Goal: Information Seeking & Learning: Learn about a topic

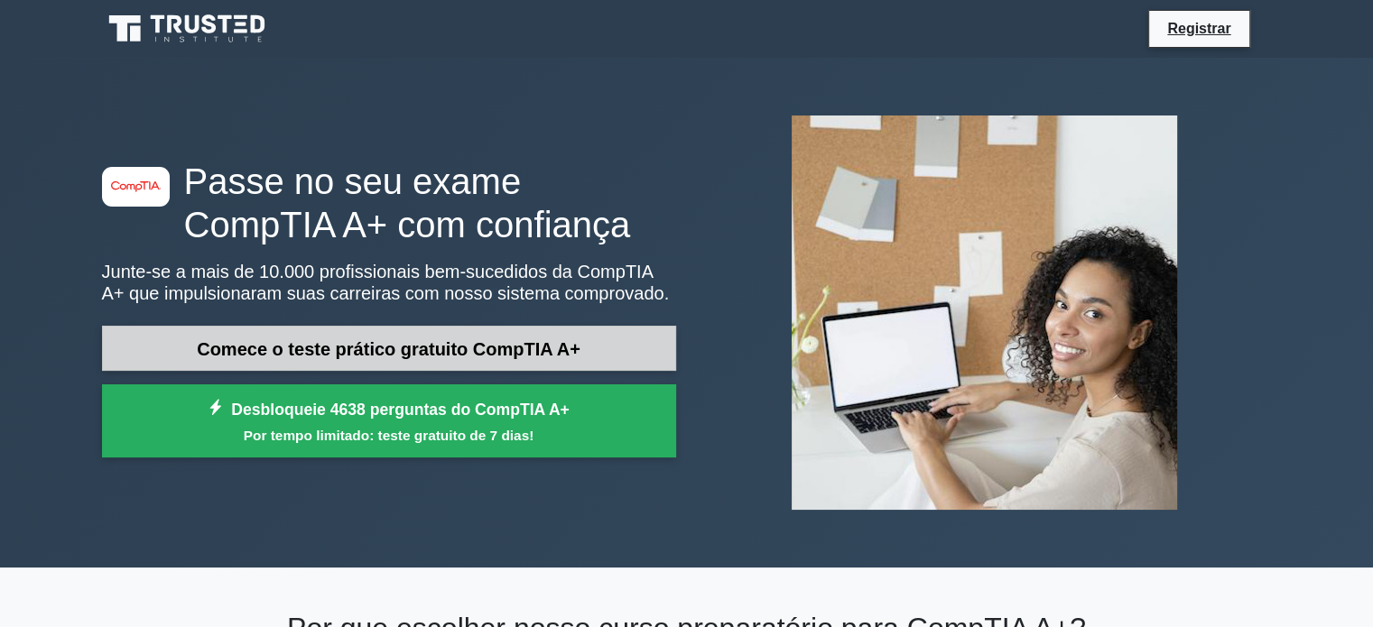
click at [401, 342] on font "Comece o teste prático gratuito CompTIA A+" at bounding box center [389, 349] width 384 height 20
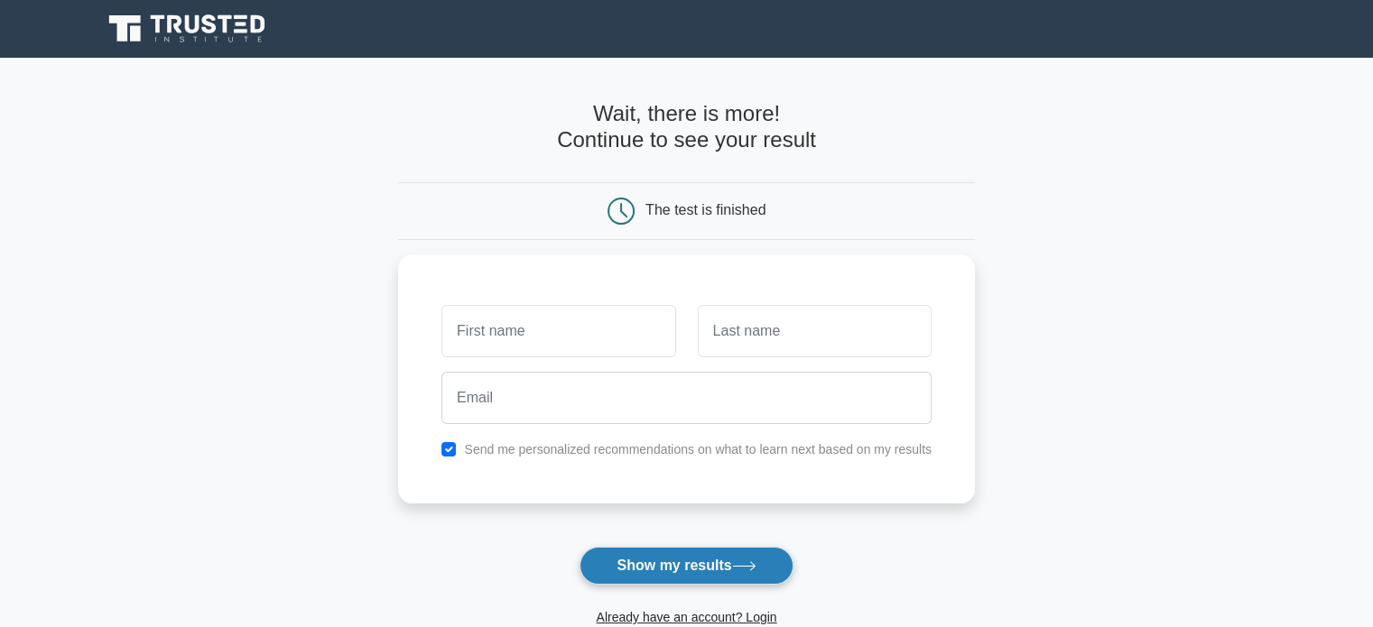
click at [729, 569] on button "Show my results" at bounding box center [686, 566] width 213 height 38
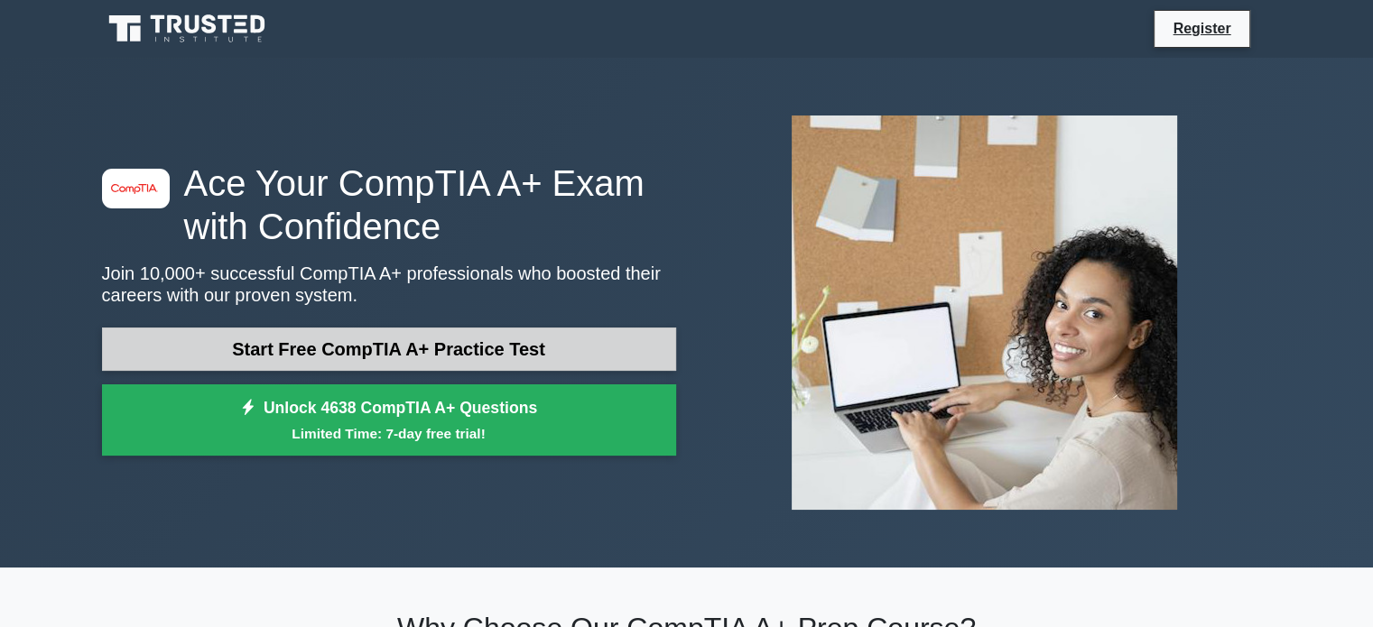
click at [448, 333] on link "Start Free CompTIA A+ Practice Test" at bounding box center [389, 349] width 574 height 43
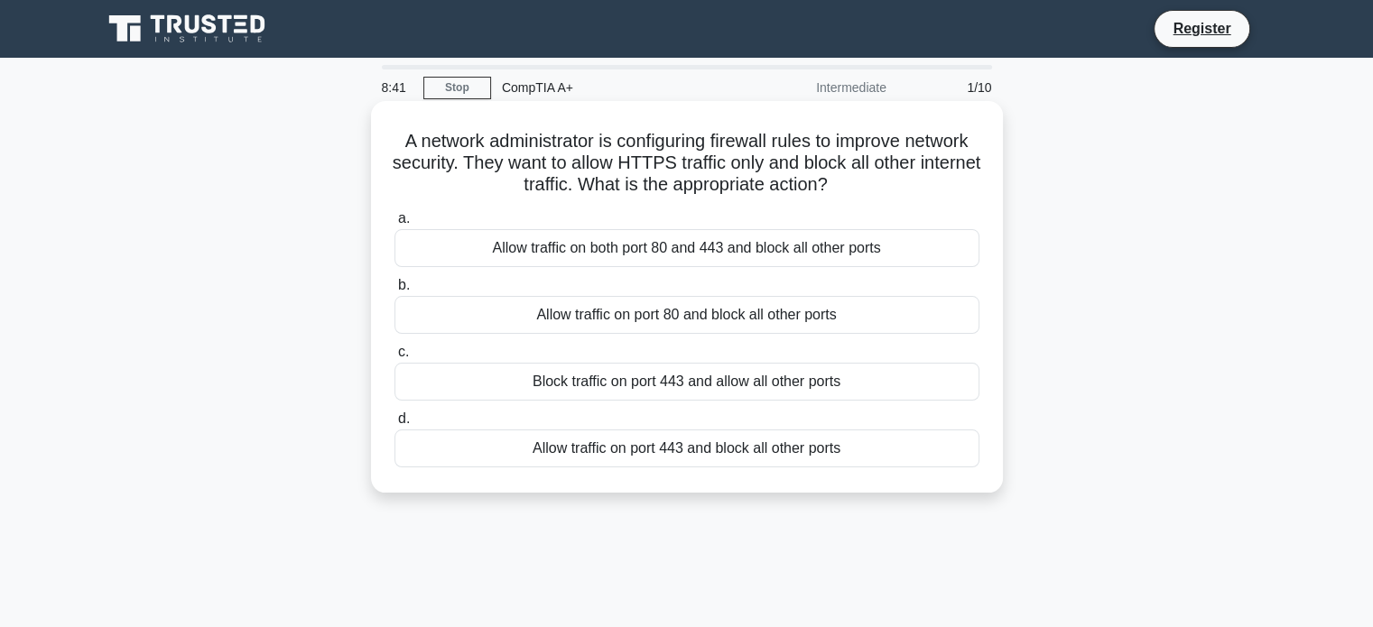
click at [628, 455] on div "Allow traffic on port 443 and block all other ports" at bounding box center [687, 449] width 585 height 38
click at [395, 425] on input "d. Allow traffic on port 443 and block all other ports" at bounding box center [395, 420] width 0 height 12
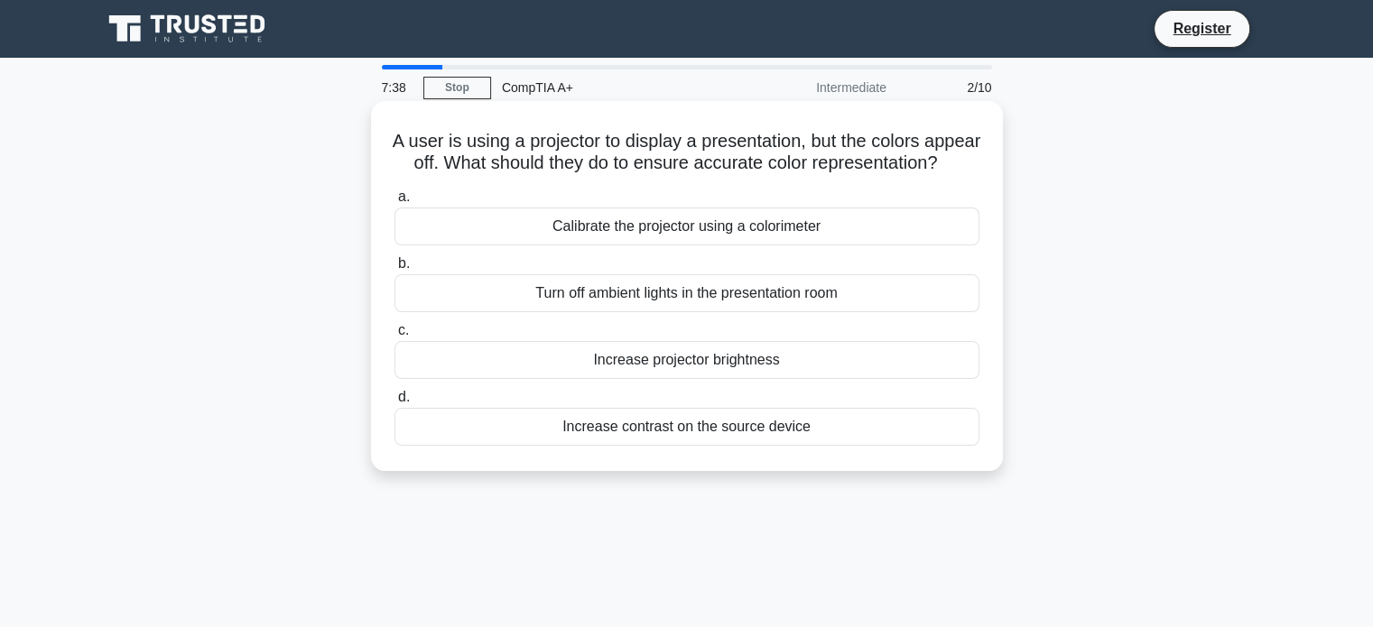
click at [737, 246] on div "Calibrate the projector using a colorimeter" at bounding box center [687, 227] width 585 height 38
click at [395, 203] on input "a. Calibrate the projector using a colorimeter" at bounding box center [395, 197] width 0 height 12
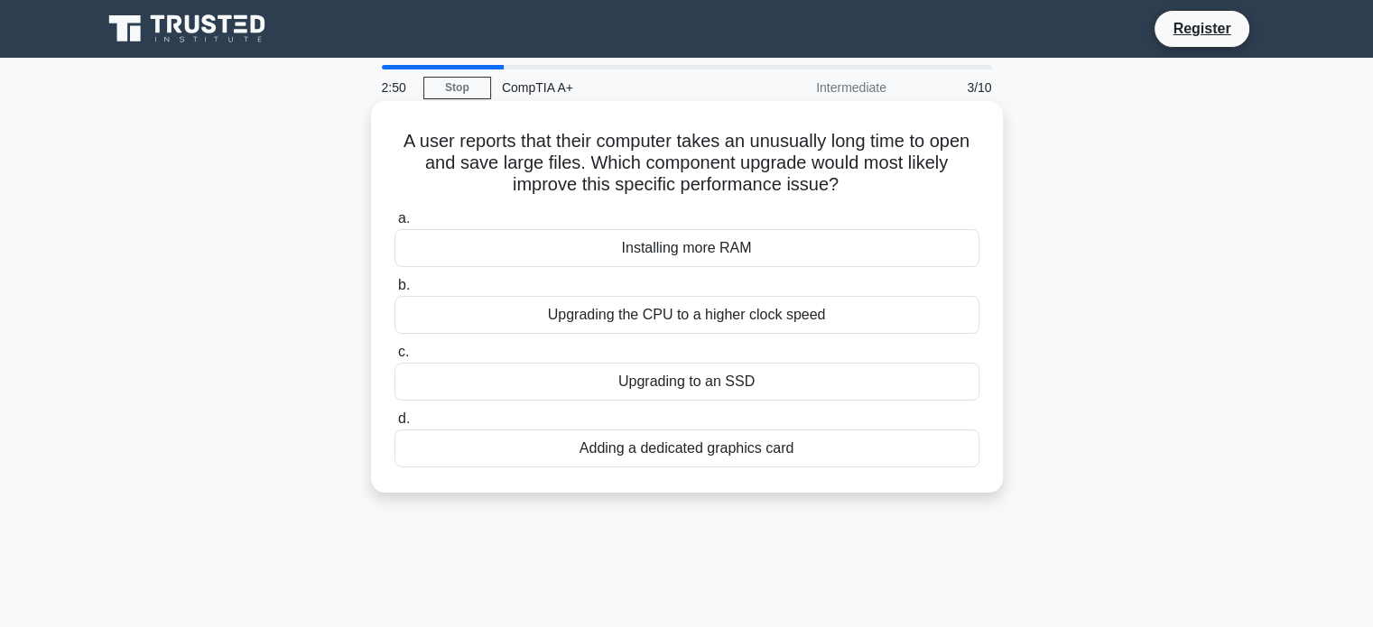
click at [721, 384] on div "Upgrading to an SSD" at bounding box center [687, 382] width 585 height 38
click at [395, 358] on input "c. Upgrading to an SSD" at bounding box center [395, 353] width 0 height 12
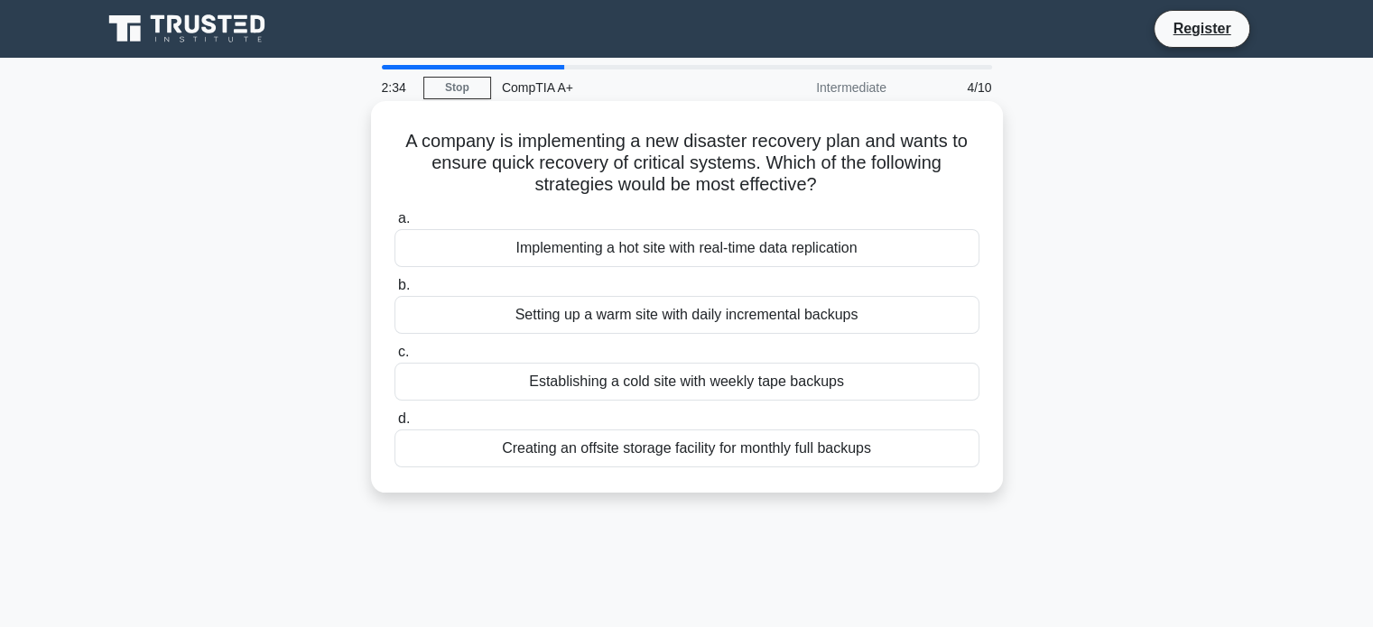
click at [507, 243] on div "Implementing a hot site with real-time data replication" at bounding box center [687, 248] width 585 height 38
click at [395, 225] on input "a. Implementing a hot site with real-time data replication" at bounding box center [395, 219] width 0 height 12
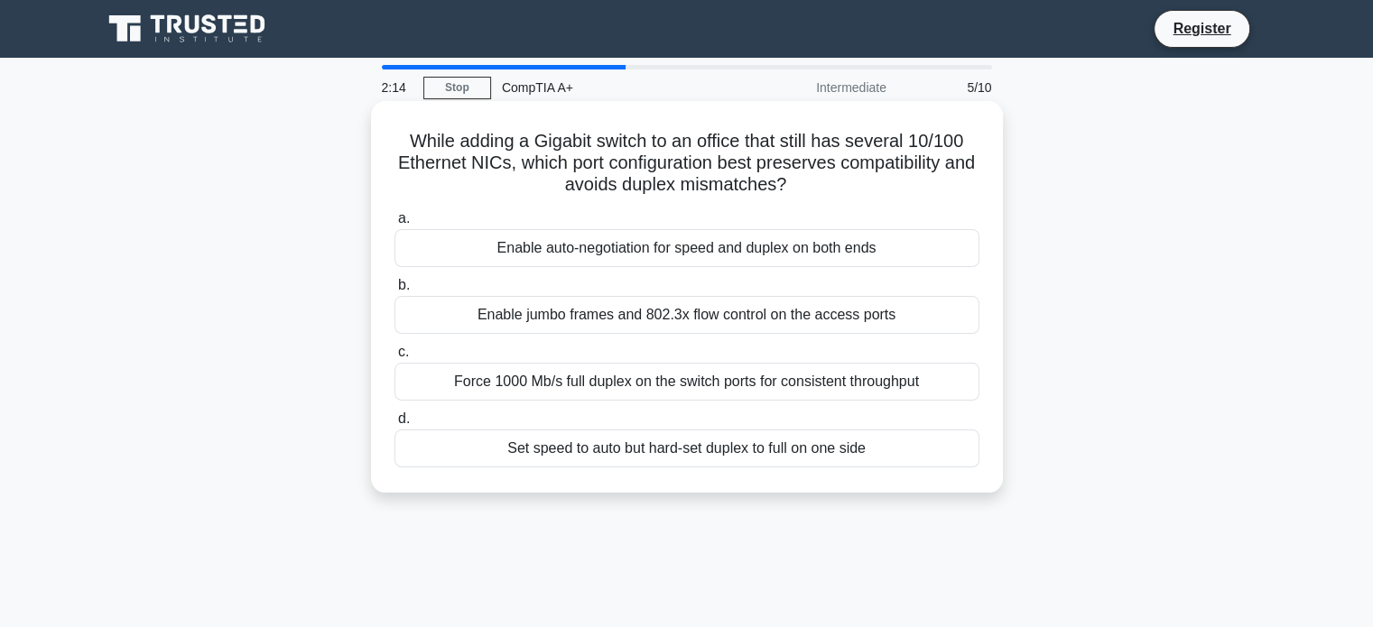
click at [681, 248] on div "Enable auto-negotiation for speed and duplex on both ends" at bounding box center [687, 248] width 585 height 38
click at [395, 225] on input "a. Enable auto-negotiation for speed and duplex on both ends" at bounding box center [395, 219] width 0 height 12
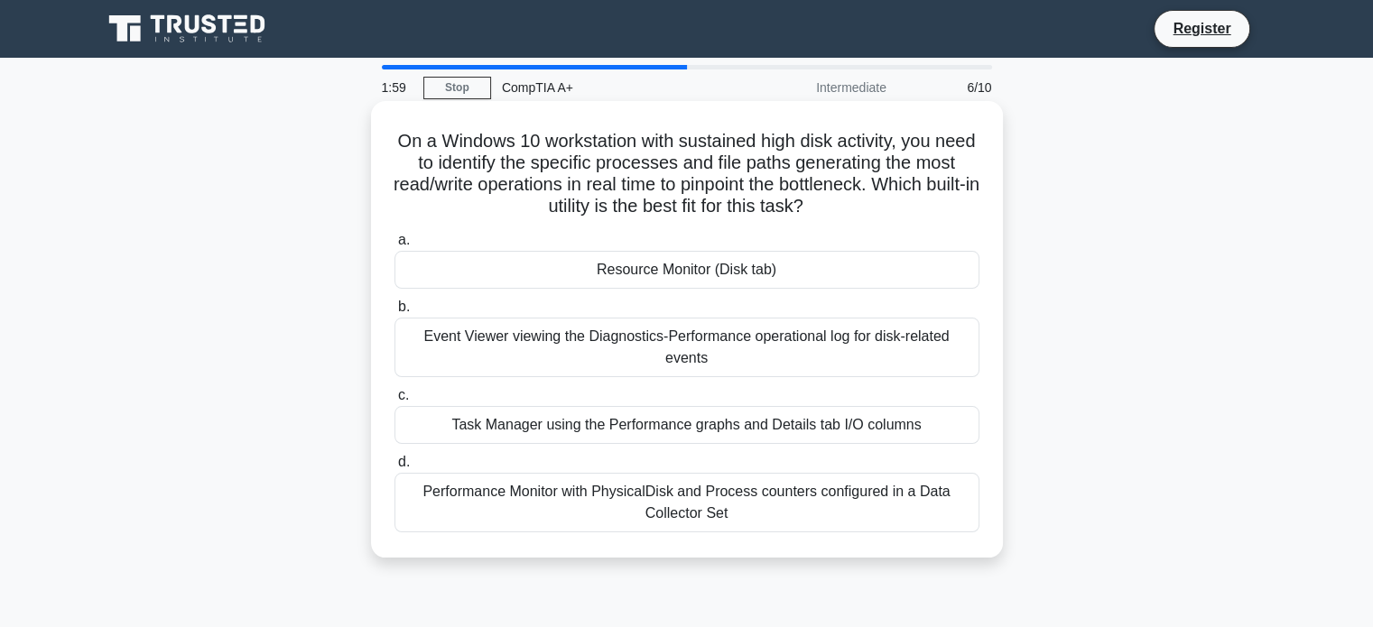
click at [678, 268] on div "Resource Monitor (Disk tab)" at bounding box center [687, 270] width 585 height 38
click at [395, 246] on input "a. Resource Monitor (Disk tab)" at bounding box center [395, 241] width 0 height 12
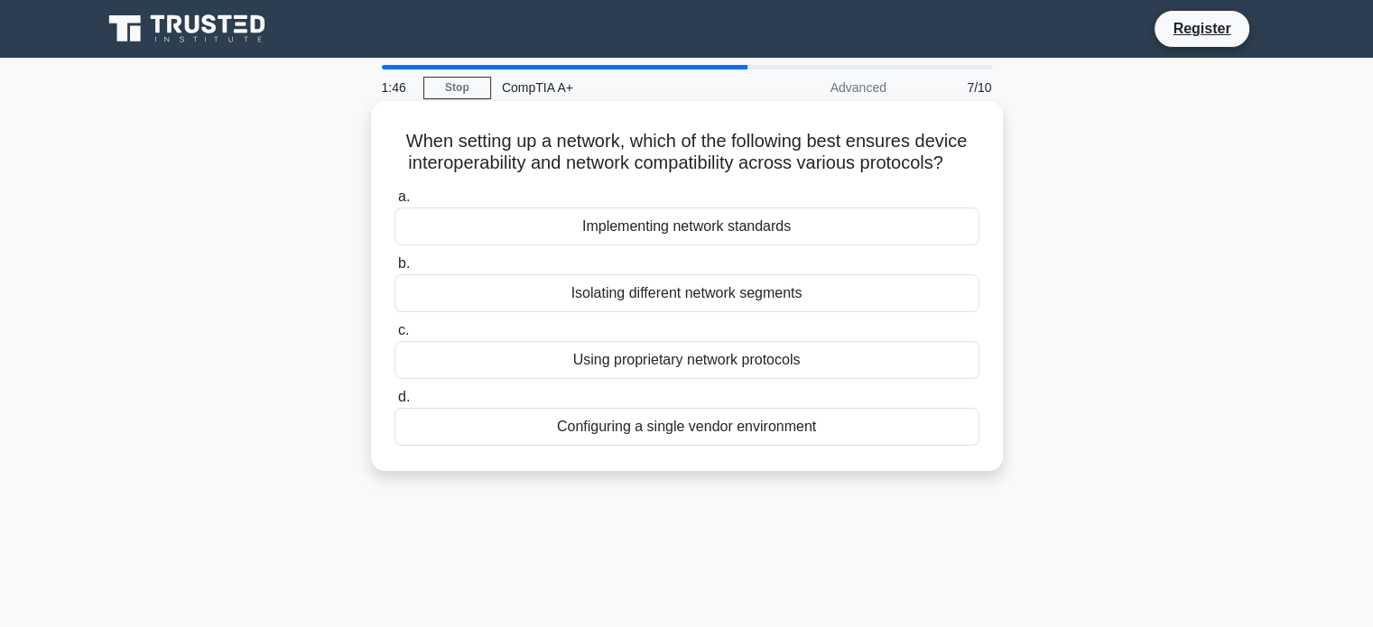
click at [665, 227] on div "Implementing network standards" at bounding box center [687, 227] width 585 height 38
click at [395, 203] on input "a. Implementing network standards" at bounding box center [395, 197] width 0 height 12
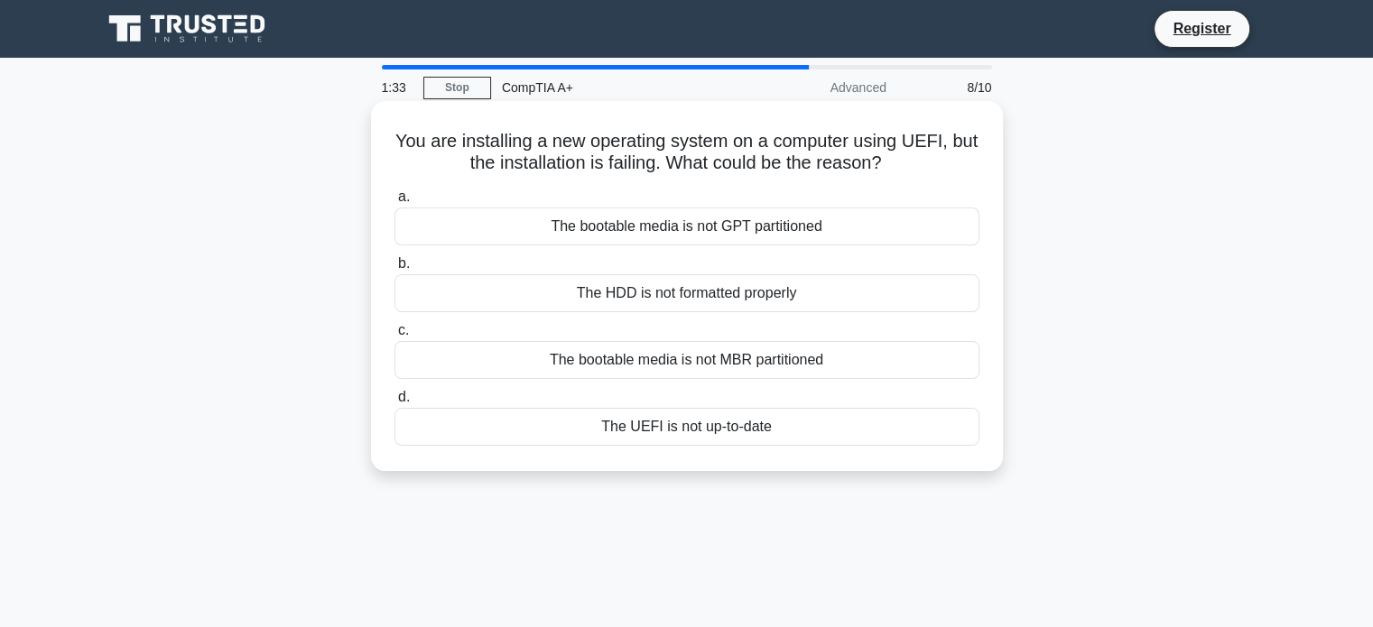
click at [808, 234] on div "The bootable media is not GPT partitioned" at bounding box center [687, 227] width 585 height 38
click at [395, 203] on input "a. The bootable media is not GPT partitioned" at bounding box center [395, 197] width 0 height 12
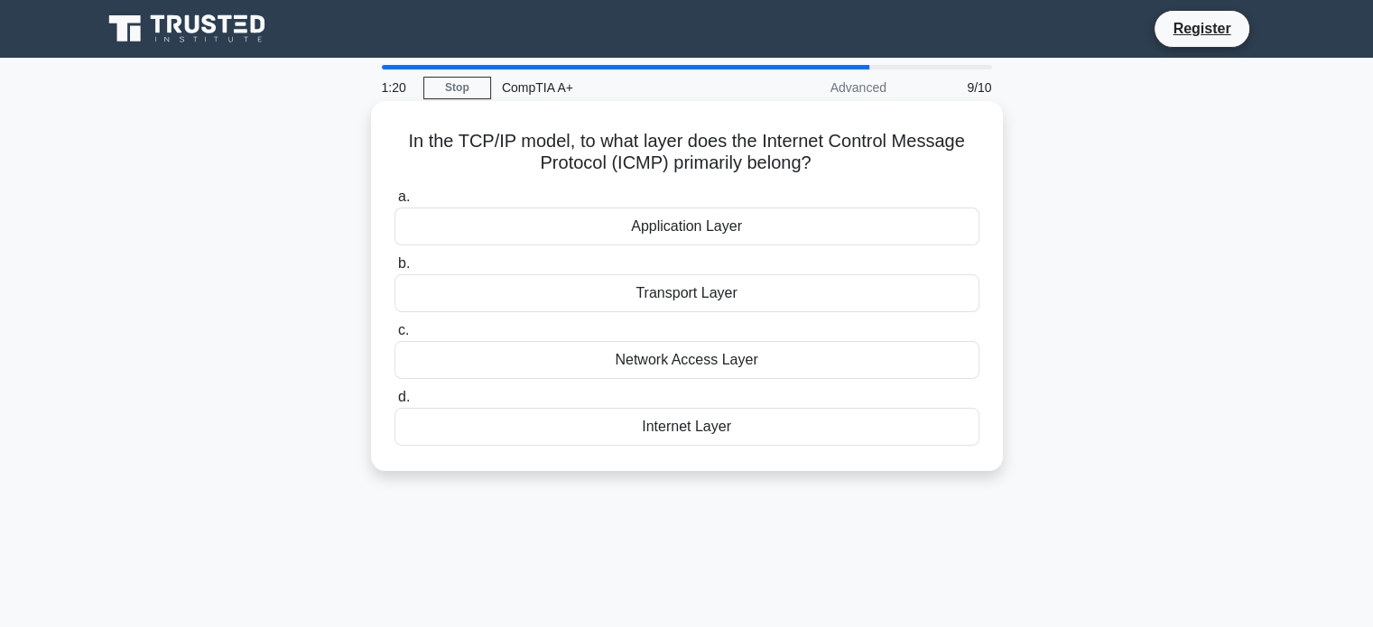
click at [665, 429] on div "Internet Layer" at bounding box center [687, 427] width 585 height 38
click at [395, 404] on input "d. Internet Layer" at bounding box center [395, 398] width 0 height 12
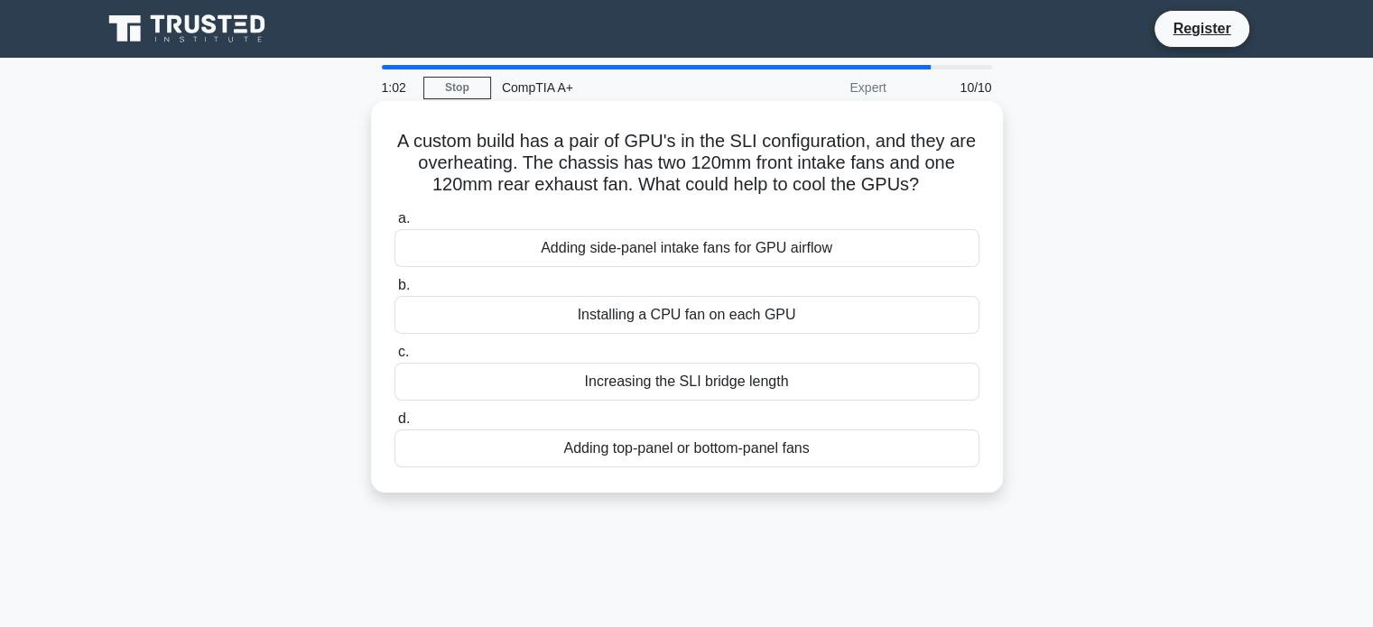
click at [696, 243] on div "Adding side-panel intake fans for GPU airflow" at bounding box center [687, 248] width 585 height 38
click at [395, 225] on input "a. Adding side-panel intake fans for GPU airflow" at bounding box center [395, 219] width 0 height 12
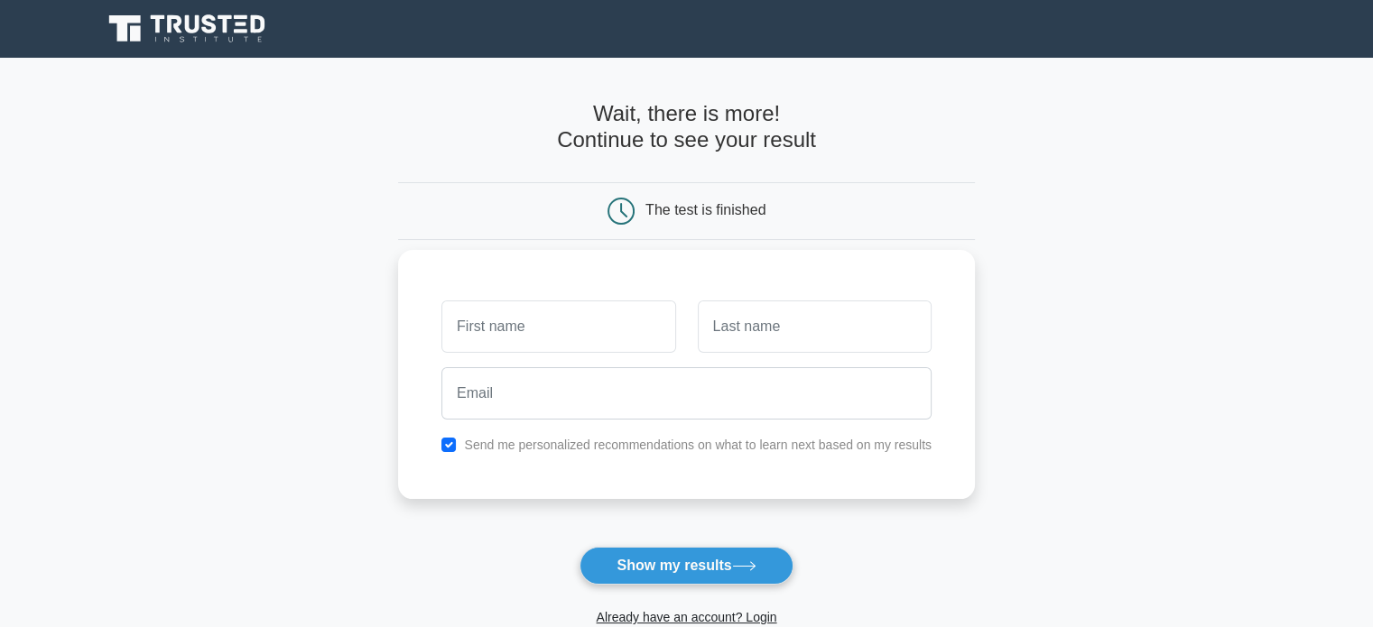
click at [476, 443] on label "Send me personalized recommendations on what to learn next based on my results" at bounding box center [698, 445] width 468 height 14
drag, startPoint x: 449, startPoint y: 438, endPoint x: 441, endPoint y: 448, distance: 12.8
click at [441, 448] on div "Send me personalized recommendations on what to learn next based on my results" at bounding box center [687, 445] width 512 height 22
click at [443, 445] on input "checkbox" at bounding box center [449, 445] width 14 height 14
checkbox input "false"
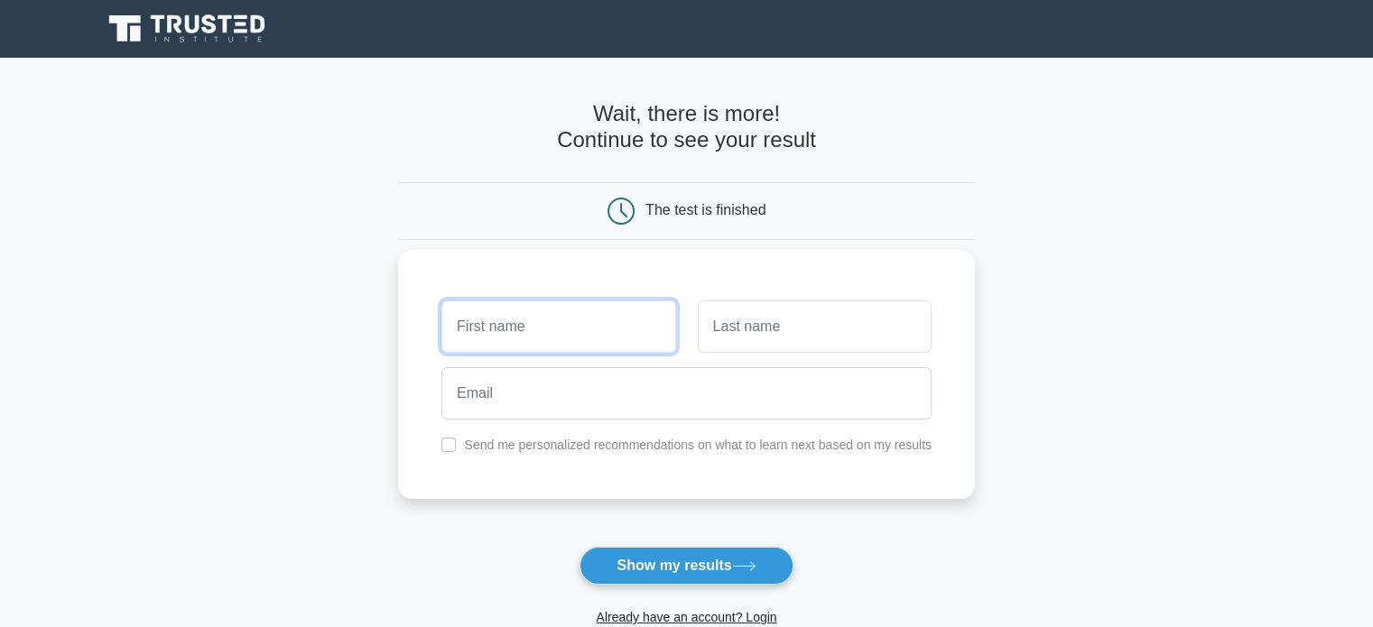
click at [513, 341] on input "text" at bounding box center [559, 327] width 234 height 52
type input "gabriel"
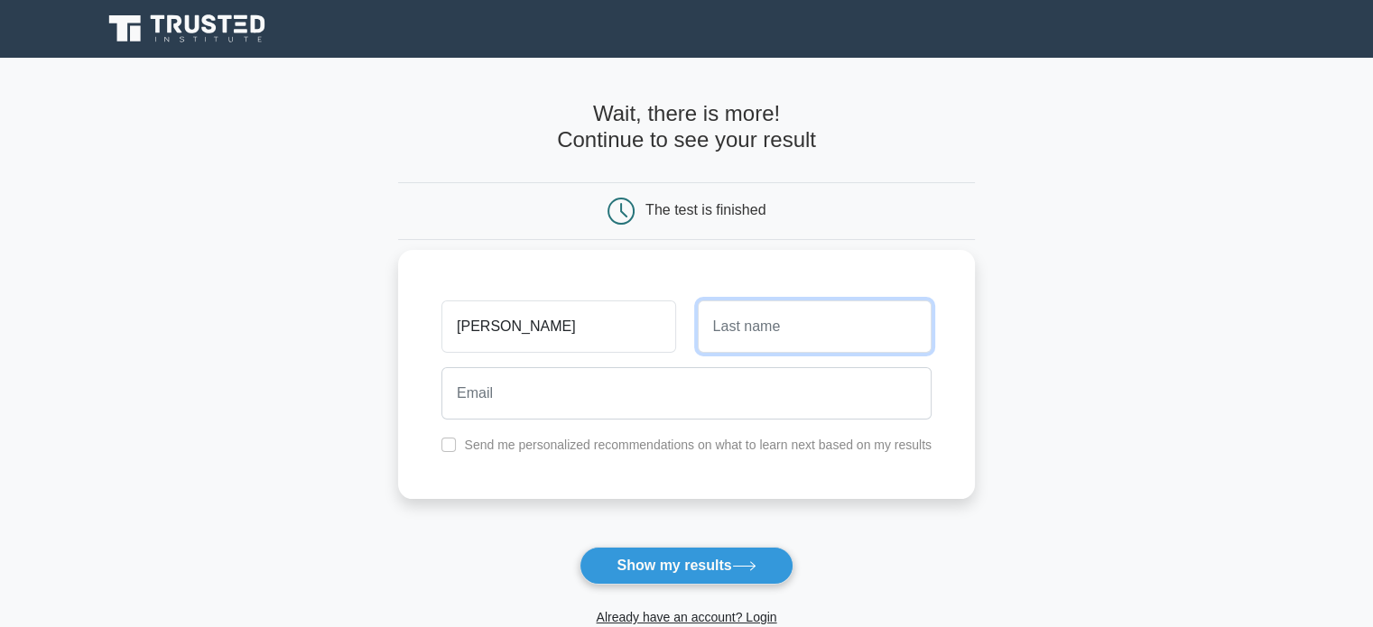
click at [754, 334] on input "text" at bounding box center [815, 327] width 234 height 52
type input "lisboa"
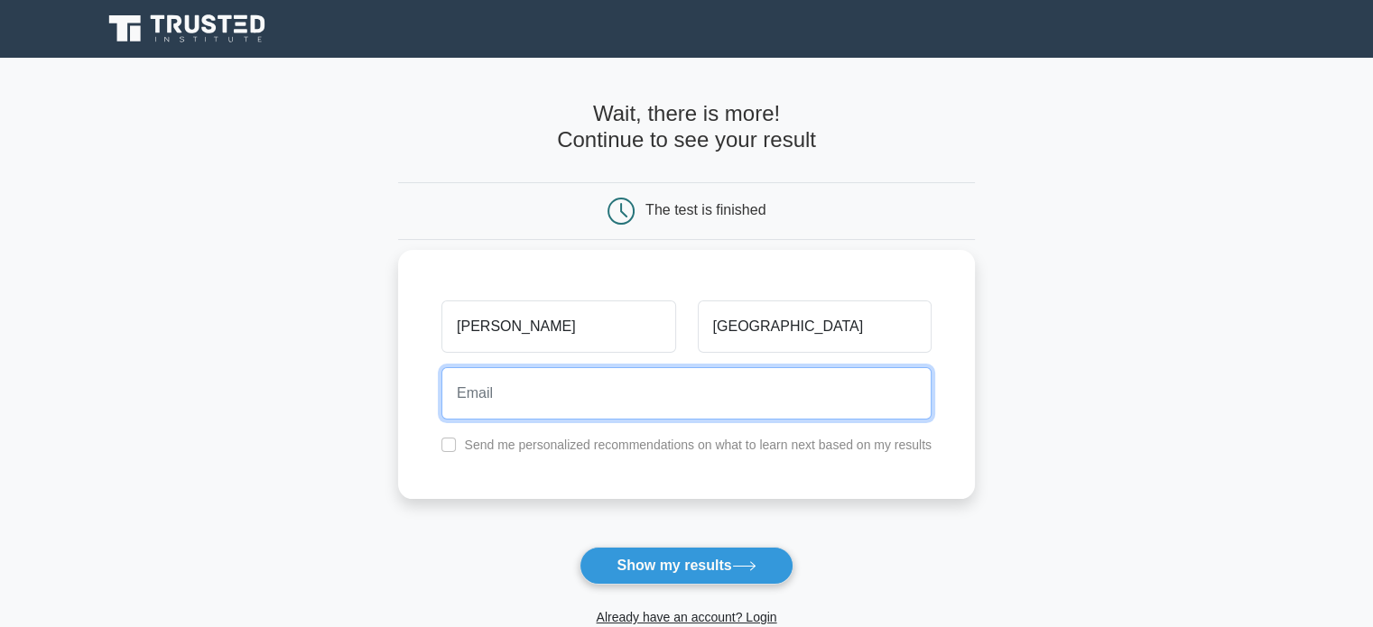
click at [681, 387] on input "email" at bounding box center [687, 393] width 490 height 52
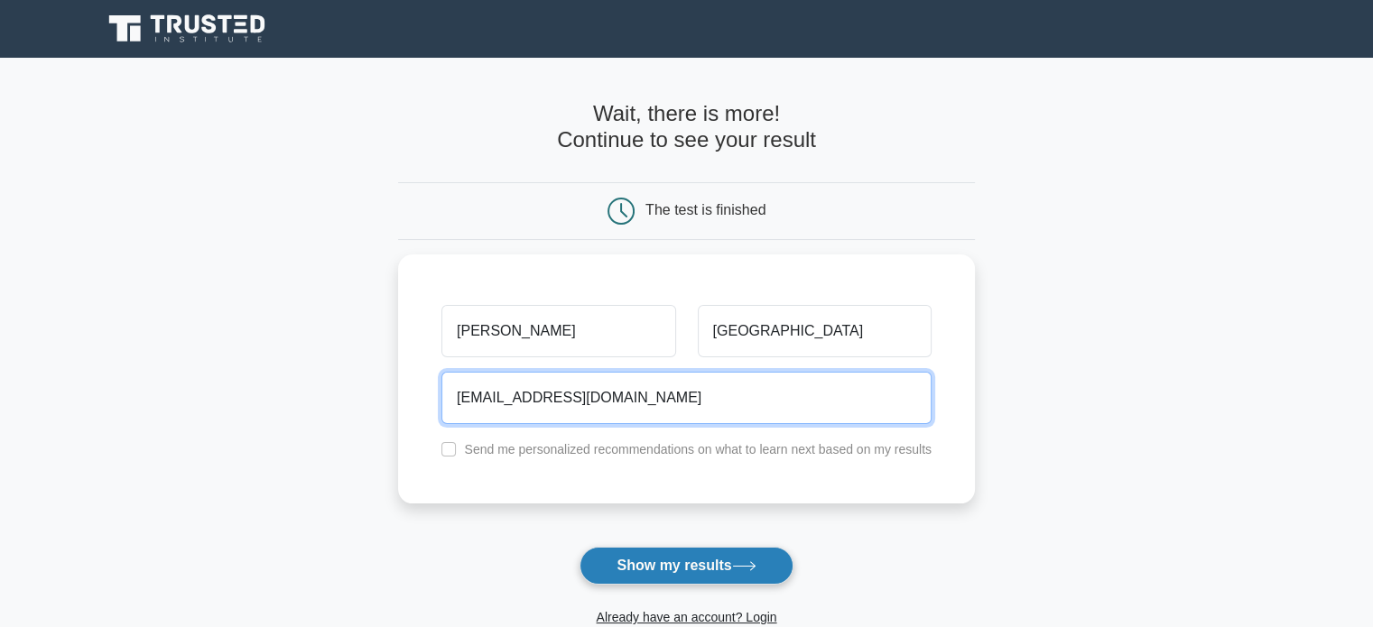
type input "biel.lisboinhaa@gmail.com"
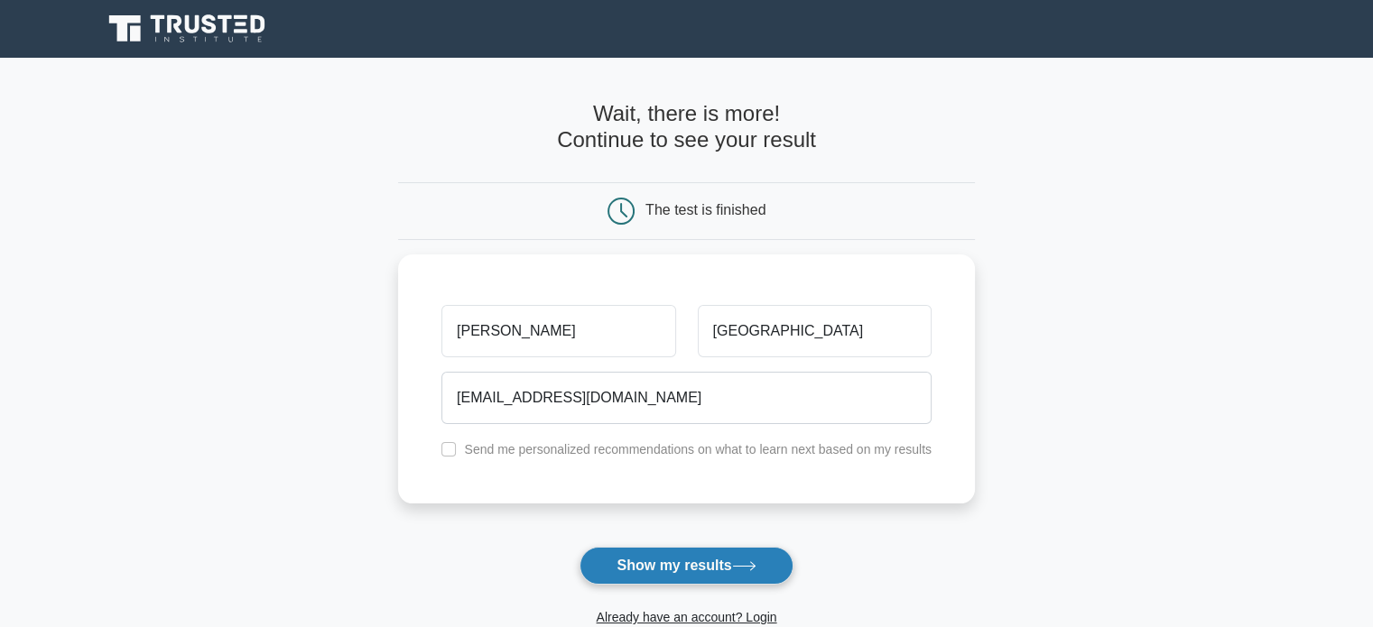
click at [703, 566] on button "Show my results" at bounding box center [686, 566] width 213 height 38
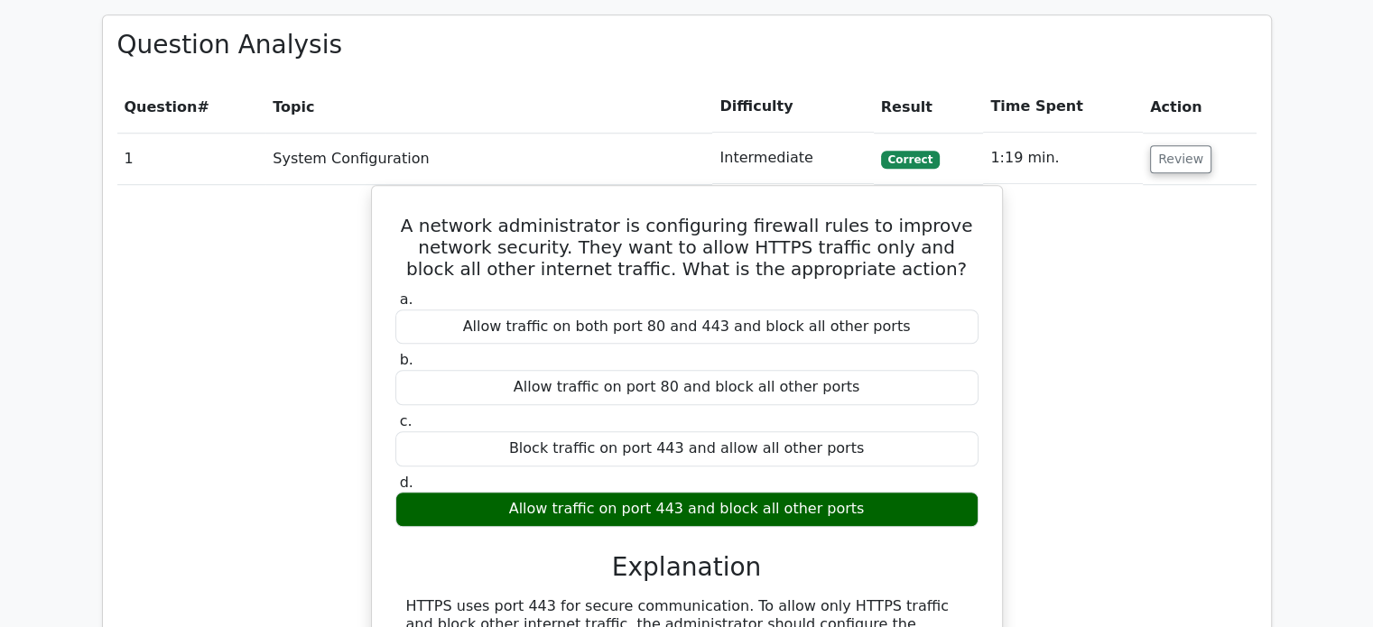
scroll to position [1464, 0]
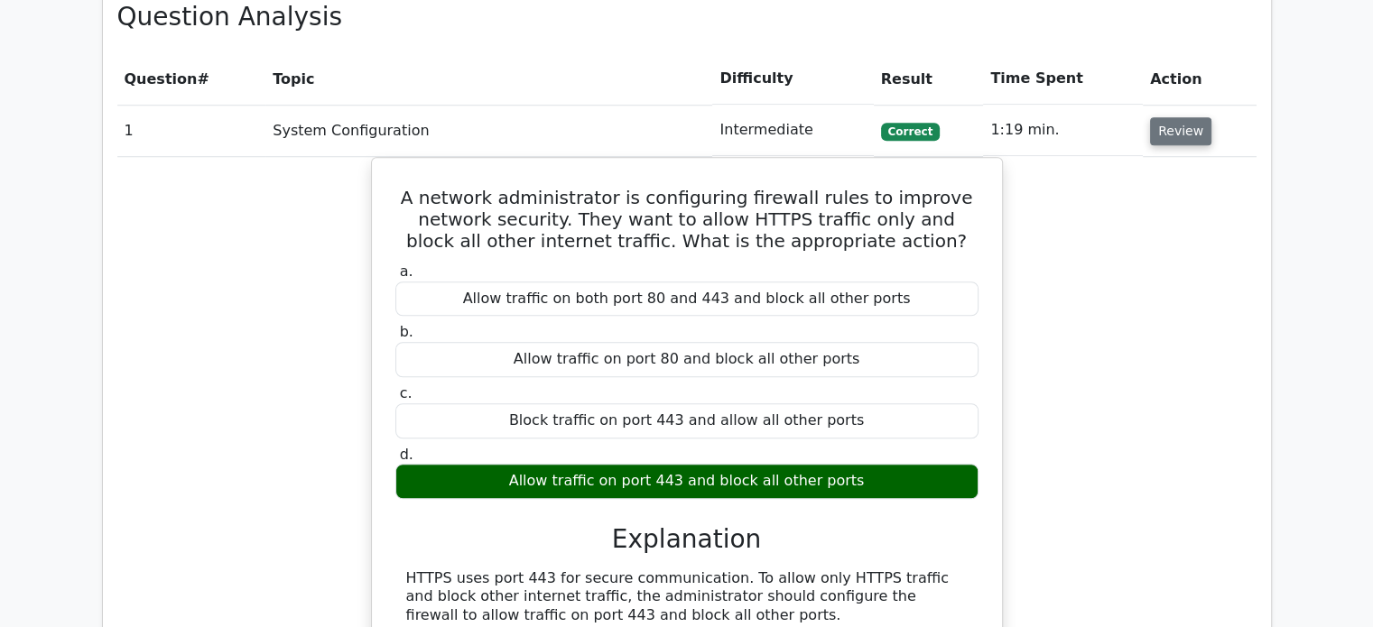
click at [1176, 117] on button "Review" at bounding box center [1180, 131] width 61 height 28
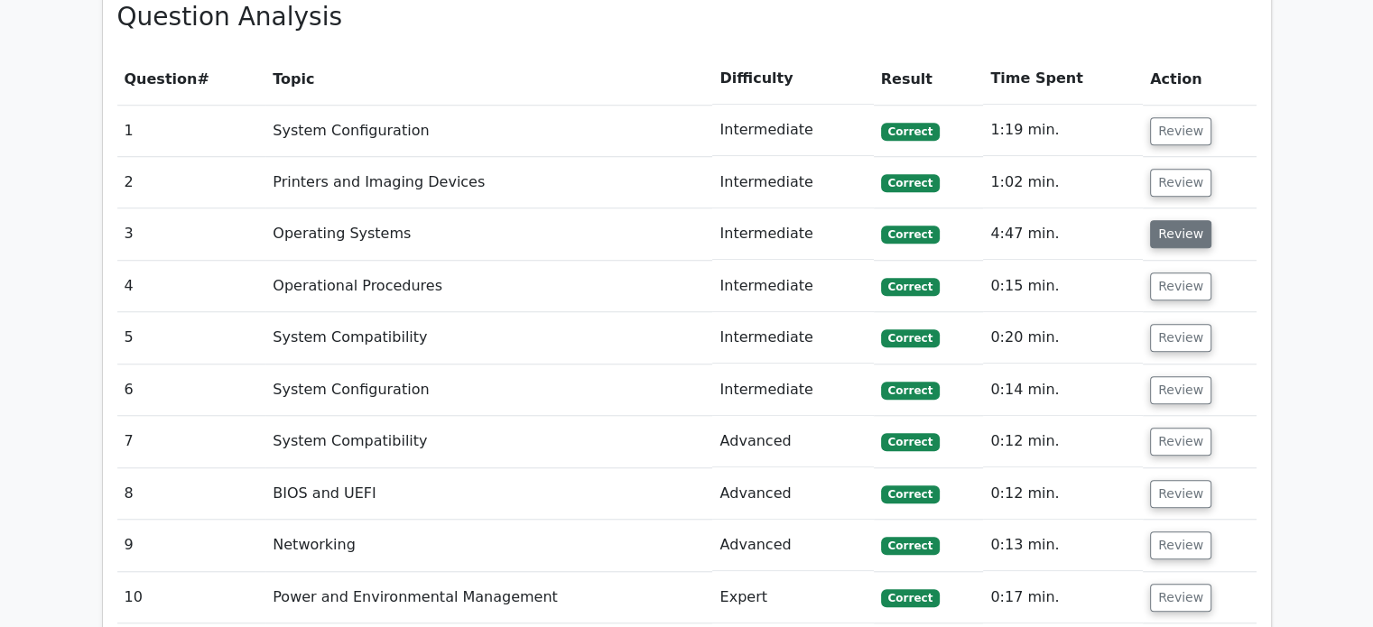
click at [1163, 220] on button "Review" at bounding box center [1180, 234] width 61 height 28
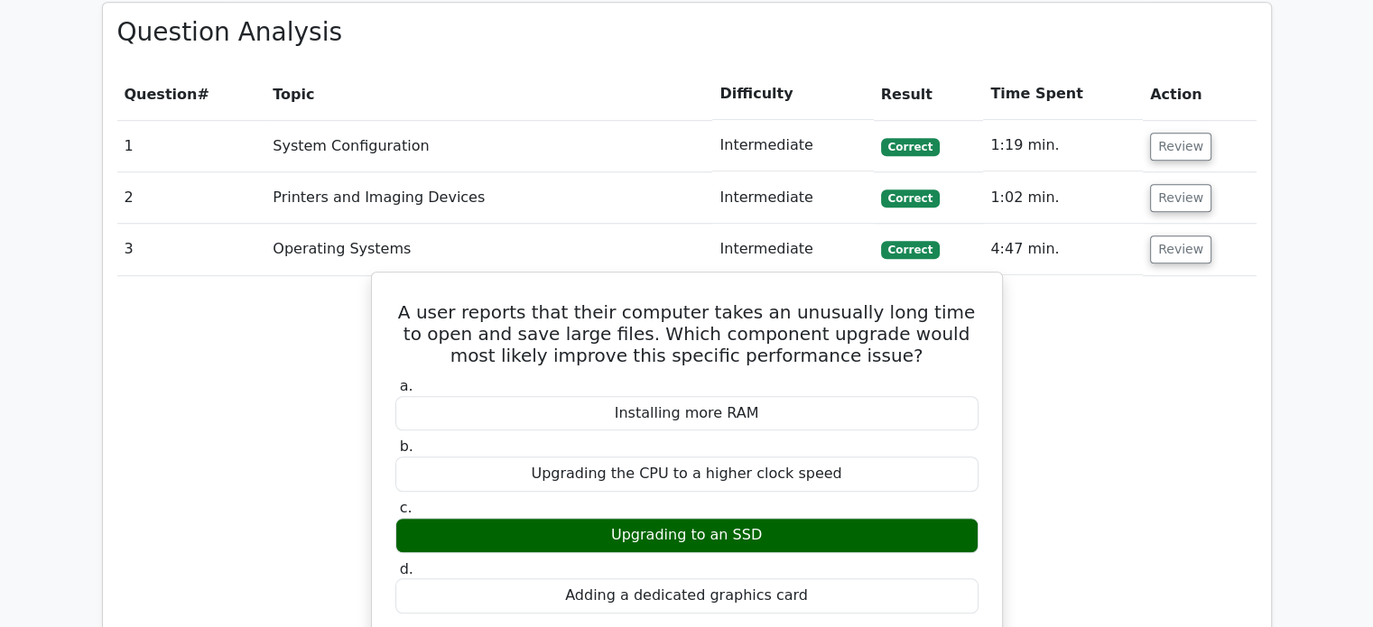
scroll to position [1429, 0]
